Goal: Information Seeking & Learning: Learn about a topic

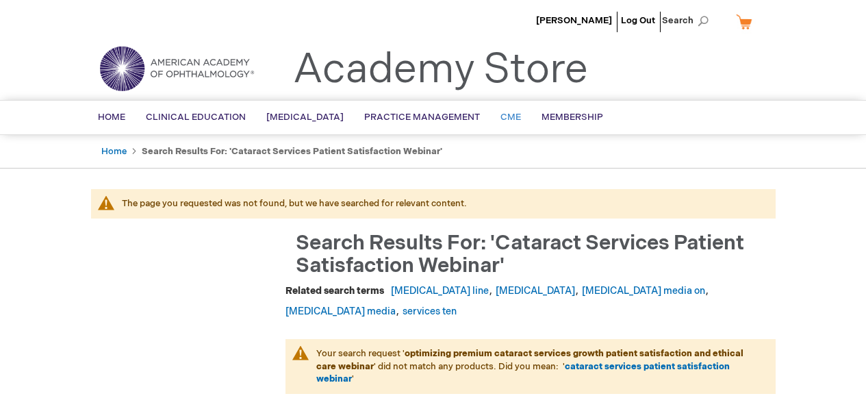
click at [520, 112] on span "CME" at bounding box center [510, 117] width 21 height 11
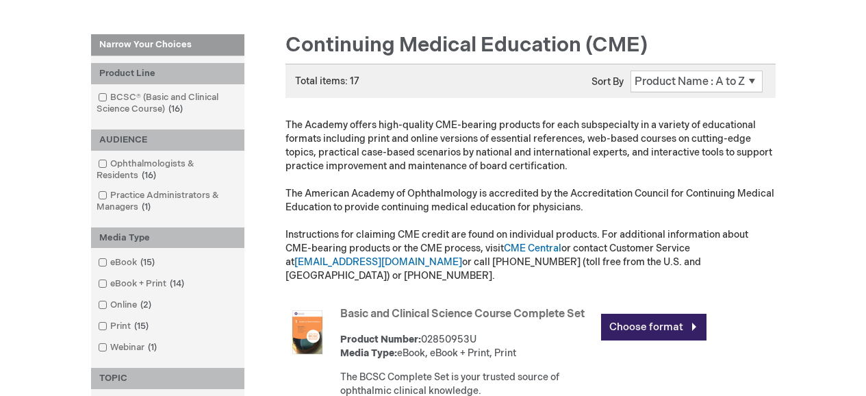
scroll to position [164, 0]
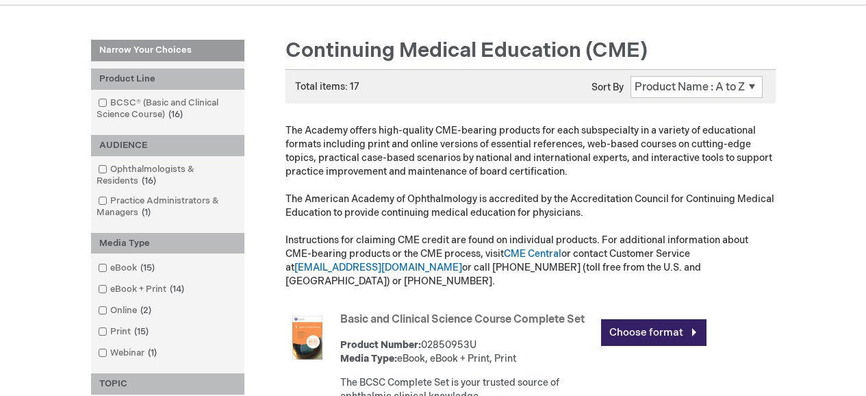
click at [676, 78] on select "Position Product Name : A to Z Product Name : Z to A Price : Low to High Price …" at bounding box center [696, 87] width 132 height 22
select select "price"
click at [630, 76] on select "Position Product Name : A to Z Product Name : Z to A Price : Low to High Price …" at bounding box center [696, 87] width 132 height 22
